Goal: Task Accomplishment & Management: Manage account settings

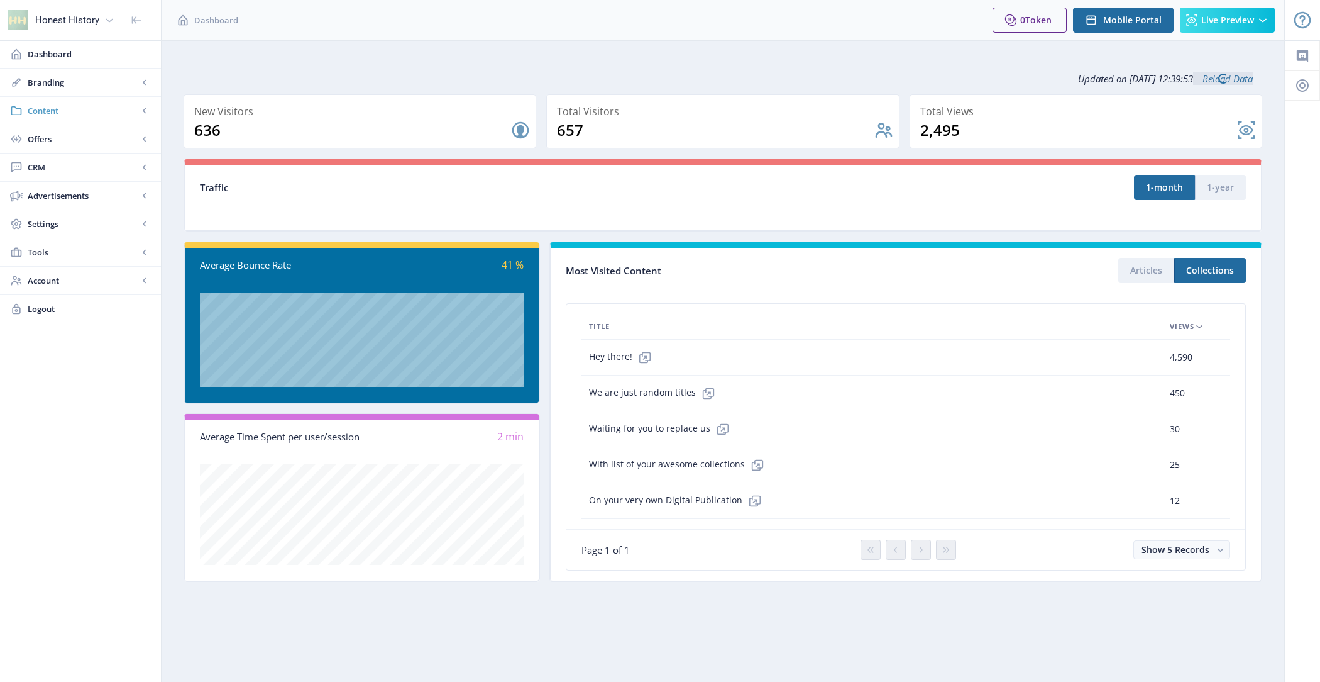
click at [66, 107] on span "Content" at bounding box center [83, 110] width 111 height 13
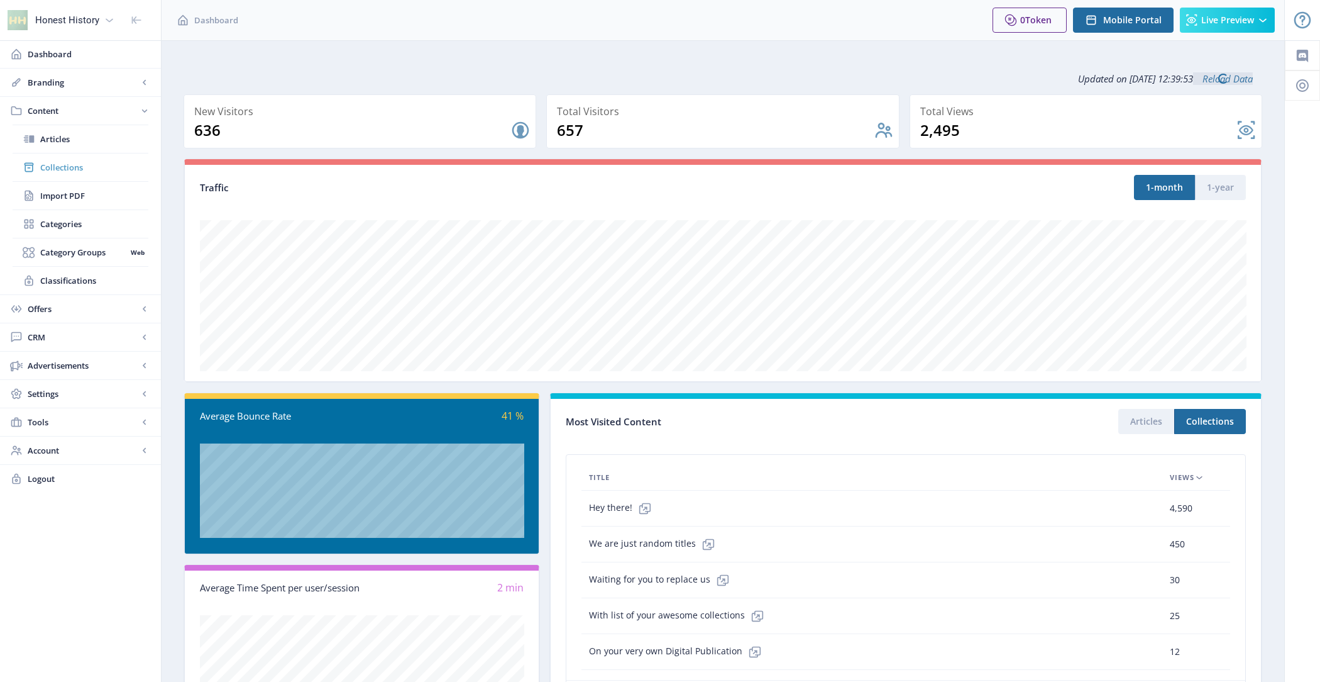
click at [113, 170] on span "Collections" at bounding box center [94, 167] width 108 height 13
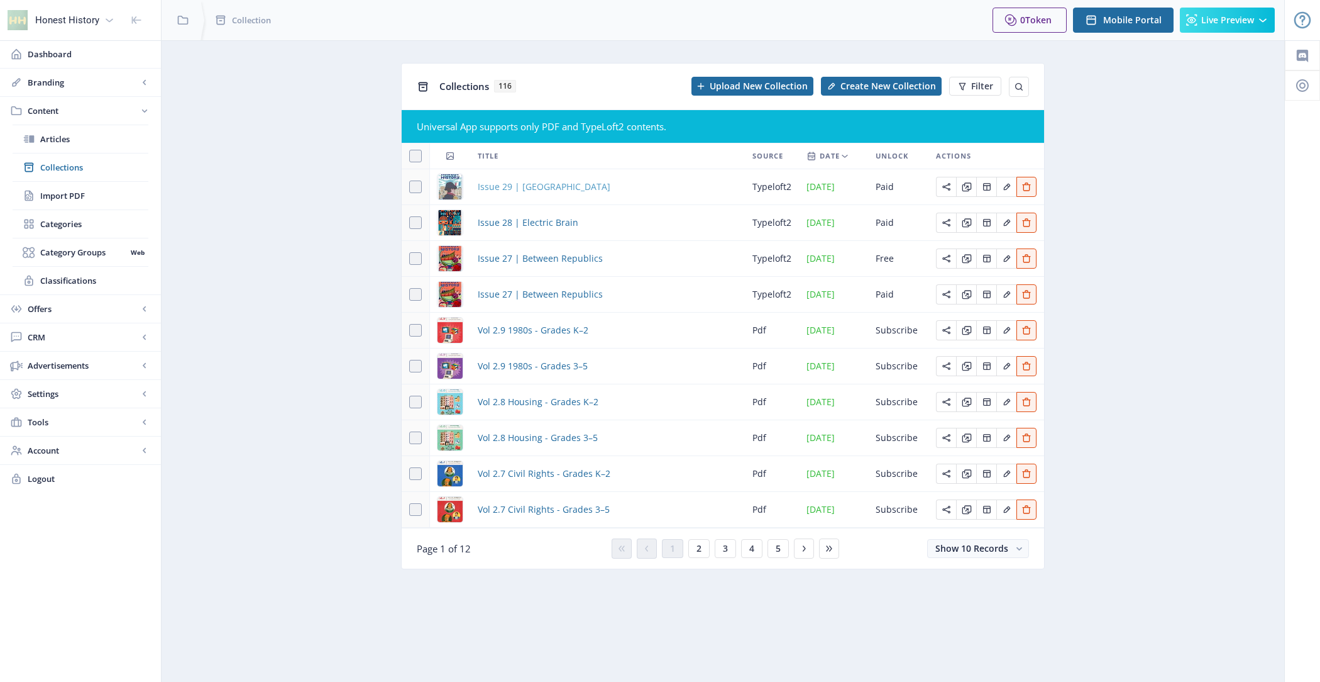
click at [541, 186] on span "Issue 29 | [GEOGRAPHIC_DATA]" at bounding box center [544, 186] width 133 height 15
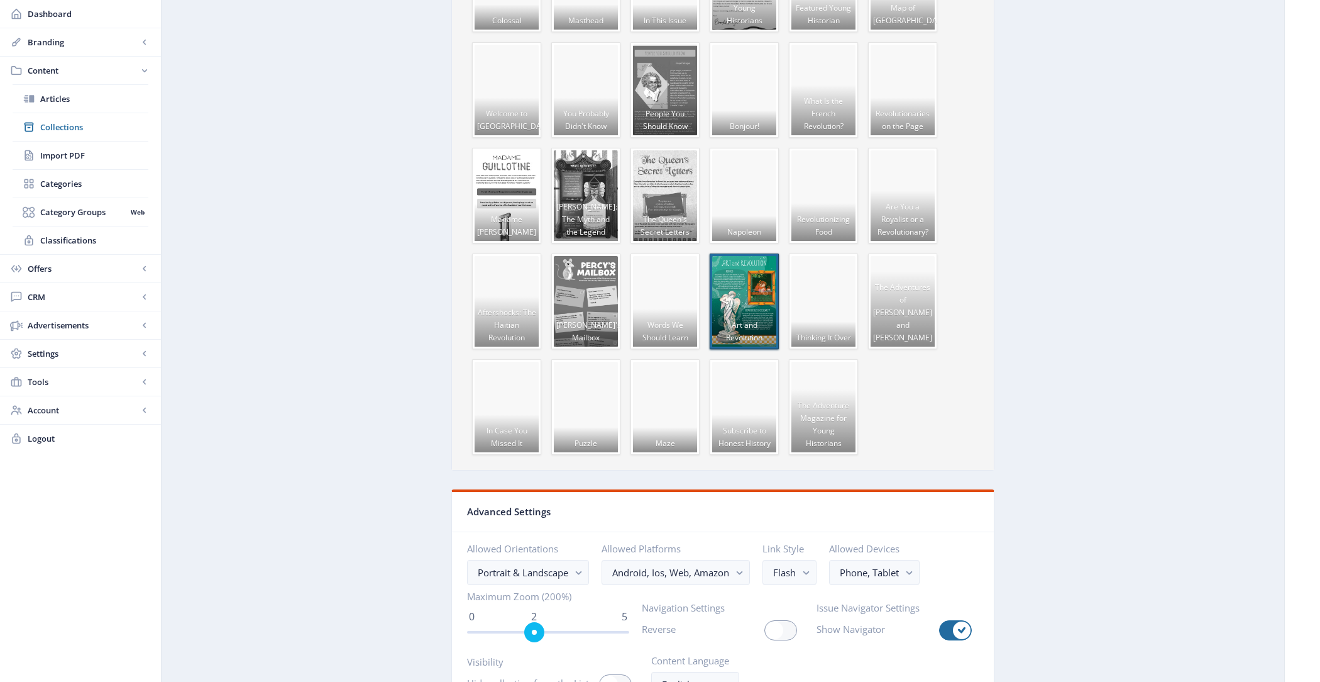
scroll to position [1887, 0]
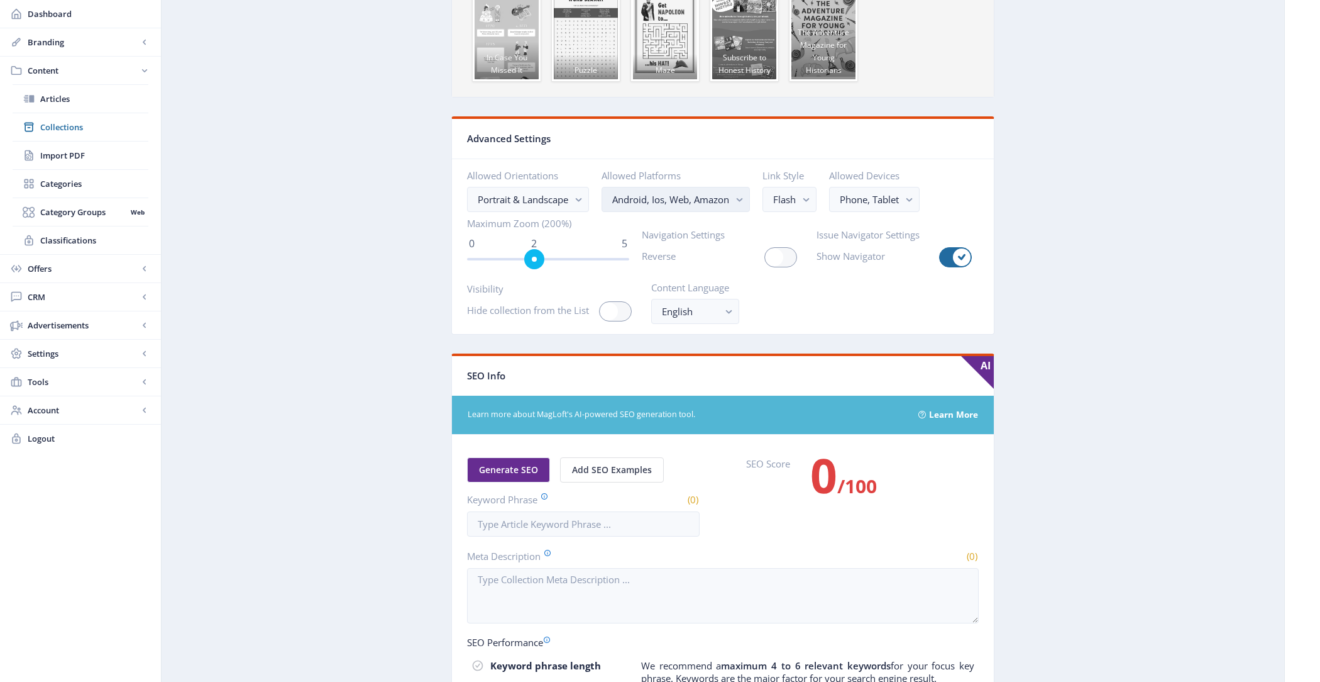
click at [695, 192] on nb-select-label "Android, Ios, Web, Amazon" at bounding box center [670, 199] width 117 height 15
